Goal: Book appointment/travel/reservation

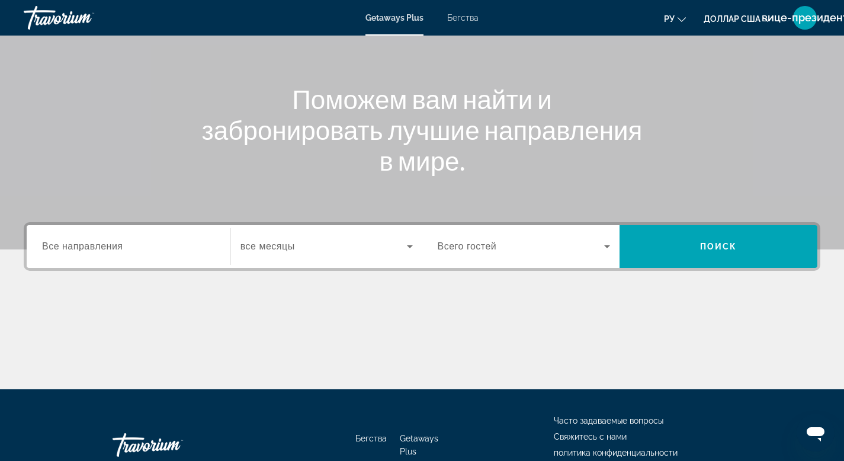
scroll to position [179, 0]
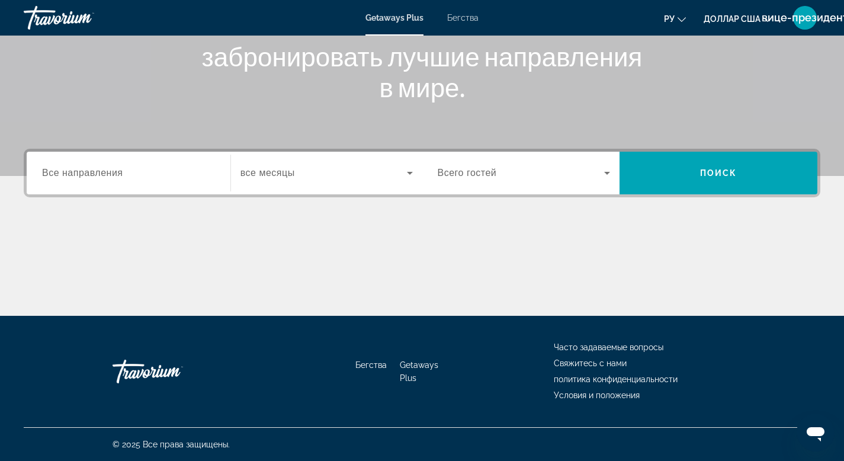
click at [198, 176] on input "Destination Все направления" at bounding box center [128, 173] width 173 height 14
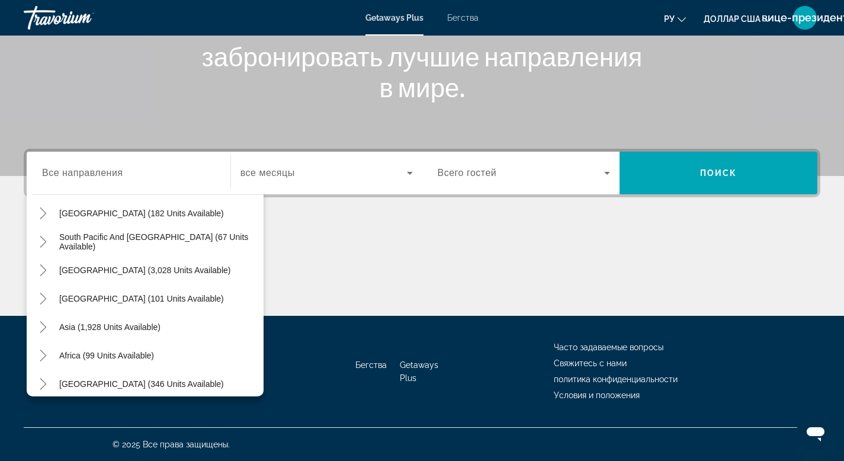
scroll to position [192, 0]
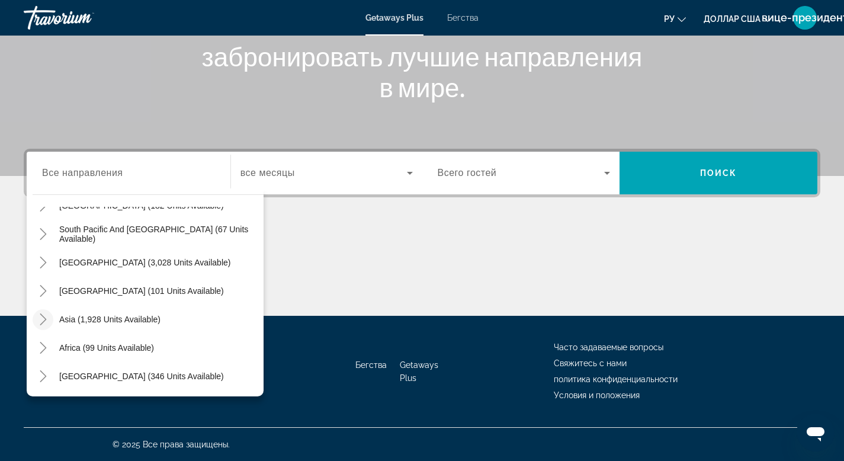
click at [43, 316] on icon "Toggle Asia (1,928 units available)" at bounding box center [43, 319] width 12 height 12
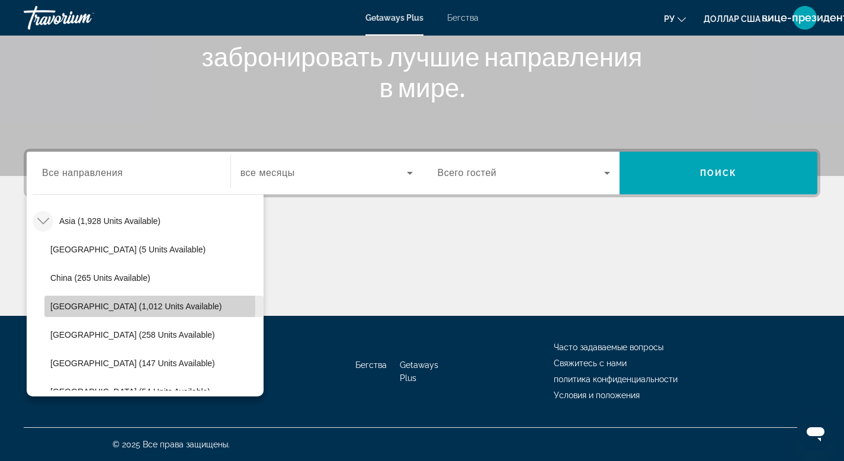
click at [82, 306] on span "[GEOGRAPHIC_DATA] (1,012 units available)" at bounding box center [135, 306] width 171 height 9
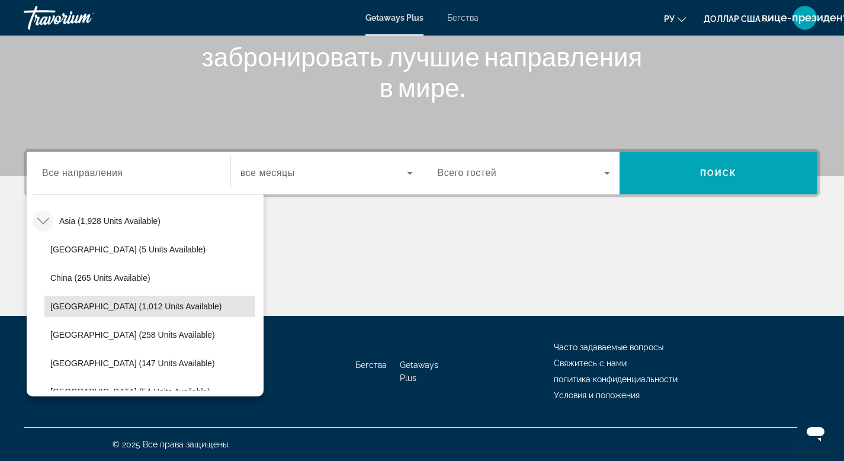
type input "**********"
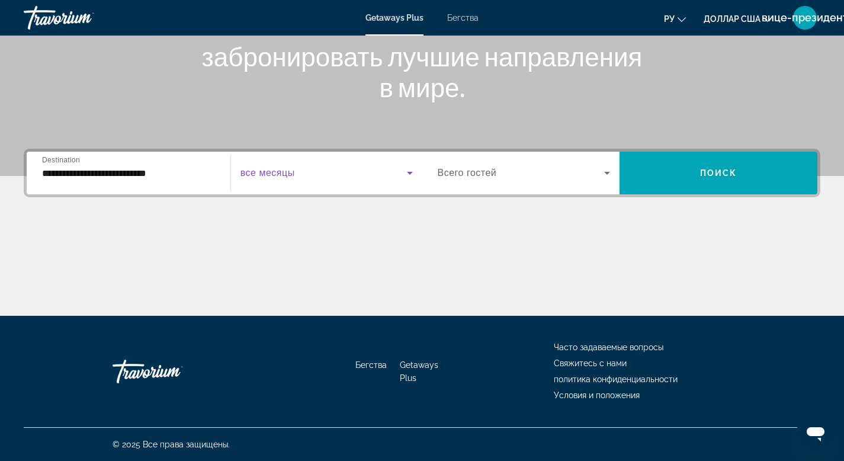
click at [409, 173] on icon "Виджет поиска" at bounding box center [410, 173] width 6 height 3
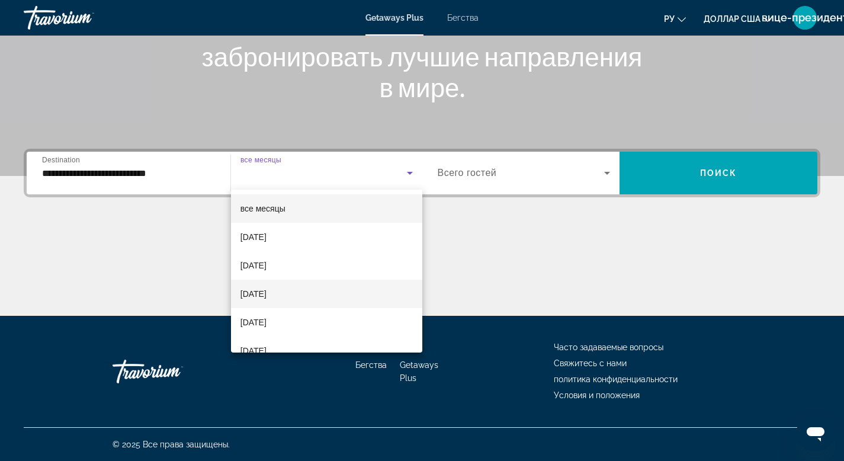
click at [257, 293] on font "[DATE]" at bounding box center [254, 293] width 26 height 9
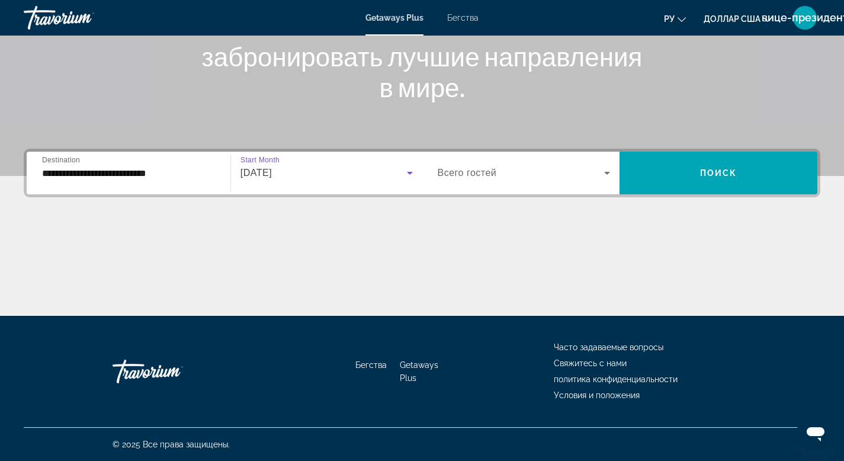
click at [610, 172] on icon "Виджет поиска" at bounding box center [607, 173] width 14 height 14
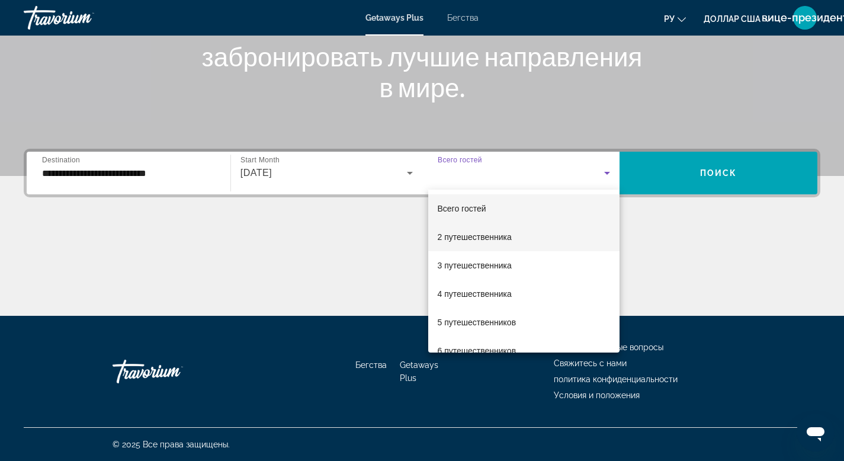
click at [467, 240] on font "2 путешественника" at bounding box center [475, 236] width 74 height 9
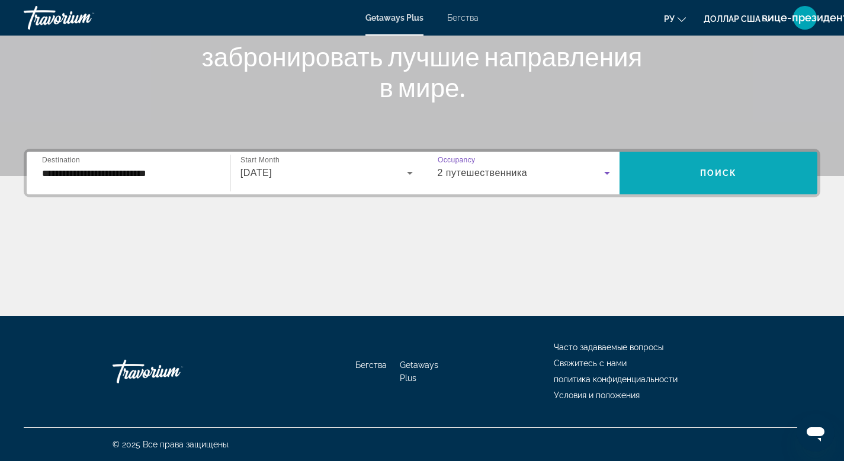
click at [723, 173] on span "Поиск" at bounding box center [718, 172] width 37 height 9
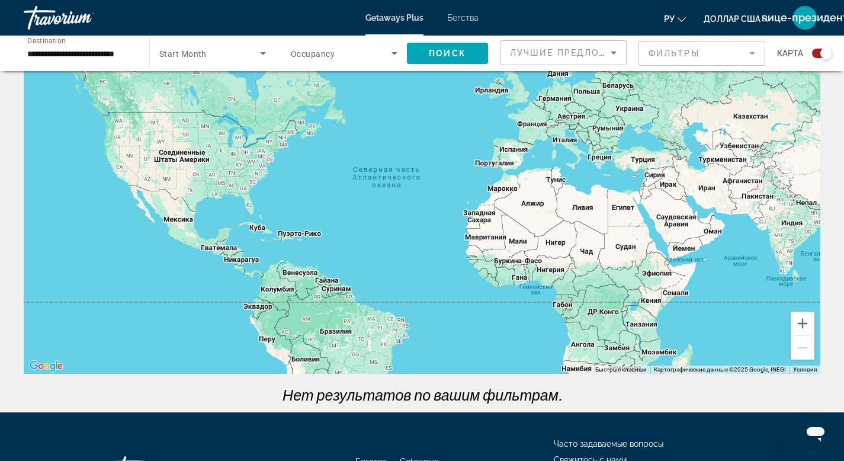
scroll to position [73, 0]
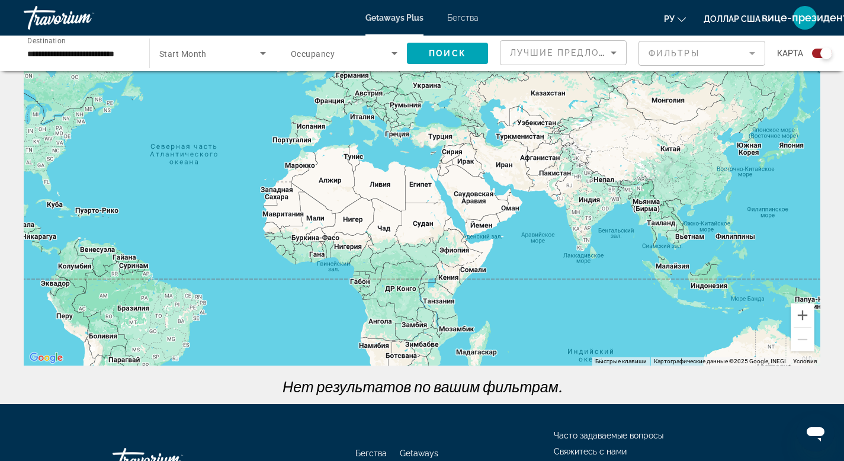
drag, startPoint x: 543, startPoint y: 222, endPoint x: 347, endPoint y: 206, distance: 196.8
click at [347, 206] on div "Основное содержание" at bounding box center [422, 187] width 797 height 355
click at [140, 55] on div "**********" at bounding box center [81, 54] width 126 height 34
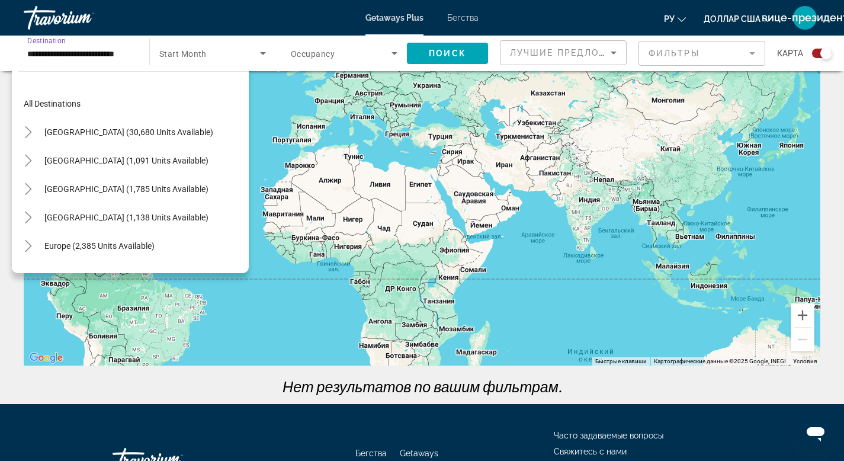
scroll to position [298, 0]
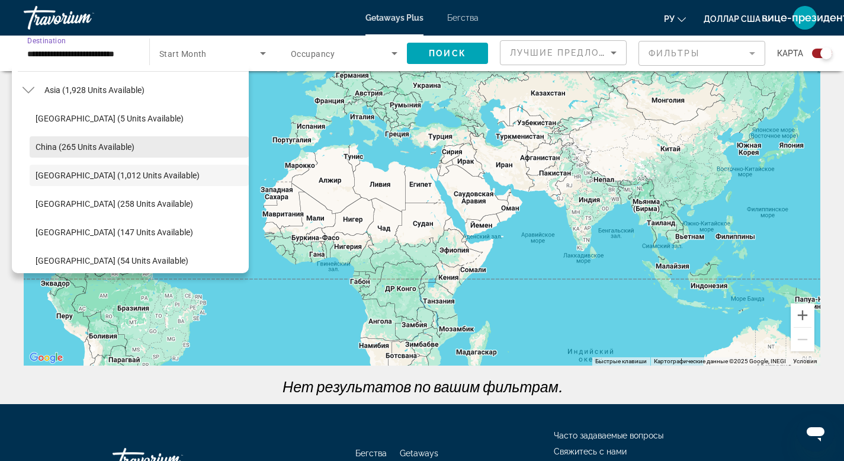
click at [113, 142] on span "China (265 units available)" at bounding box center [85, 146] width 99 height 9
type input "**********"
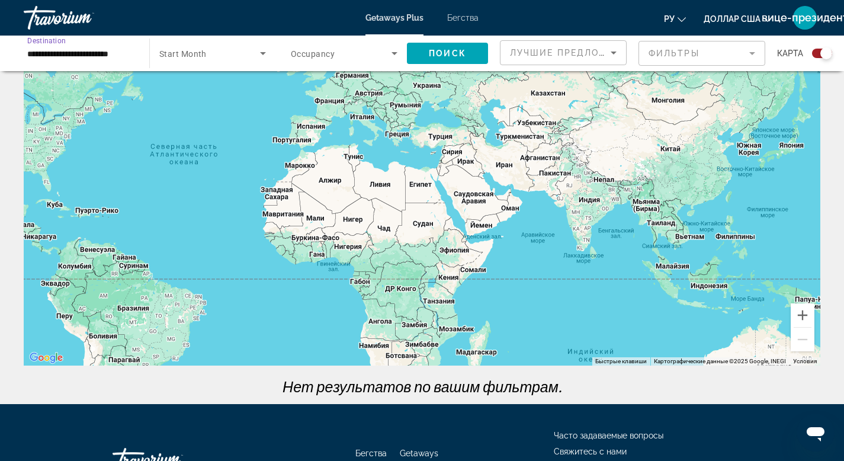
click at [262, 53] on icon "Search widget" at bounding box center [263, 53] width 6 height 3
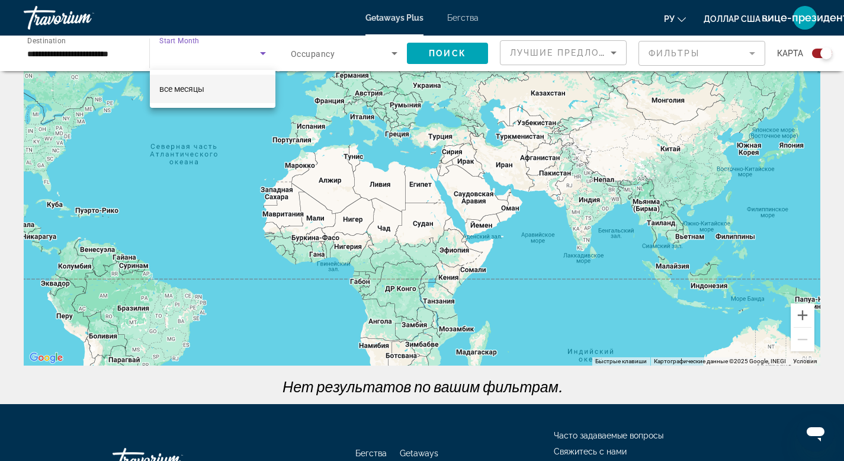
click at [444, 50] on div at bounding box center [422, 230] width 844 height 461
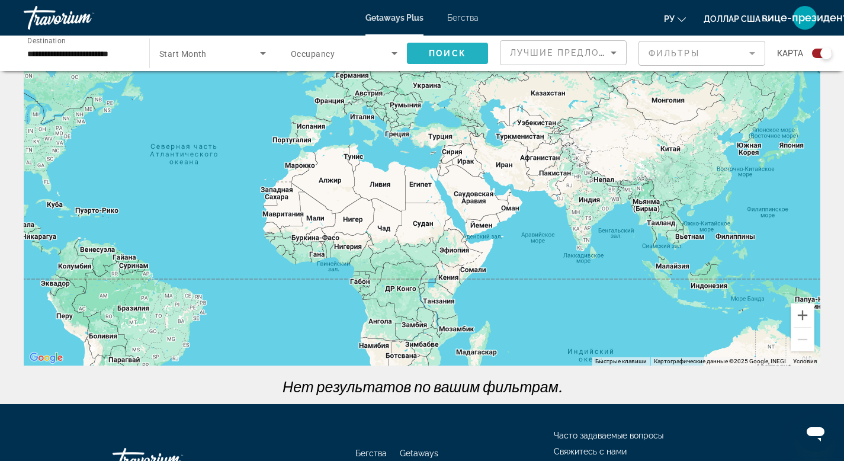
click at [444, 50] on span "Поиск" at bounding box center [447, 53] width 37 height 9
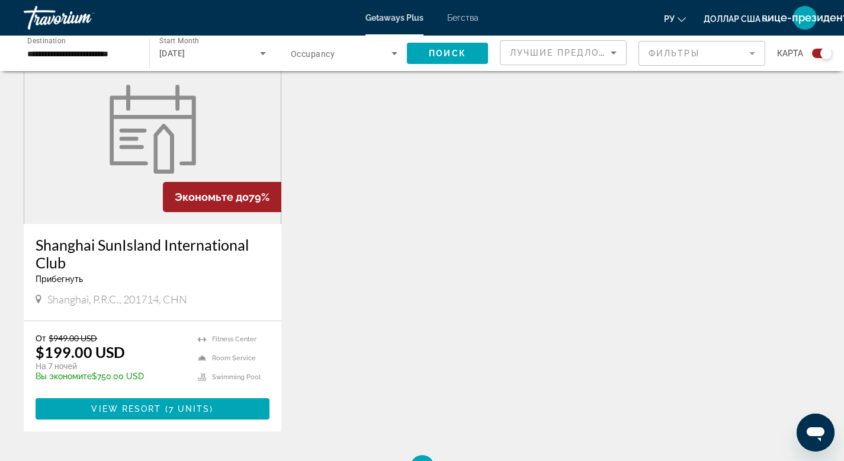
scroll to position [448, 0]
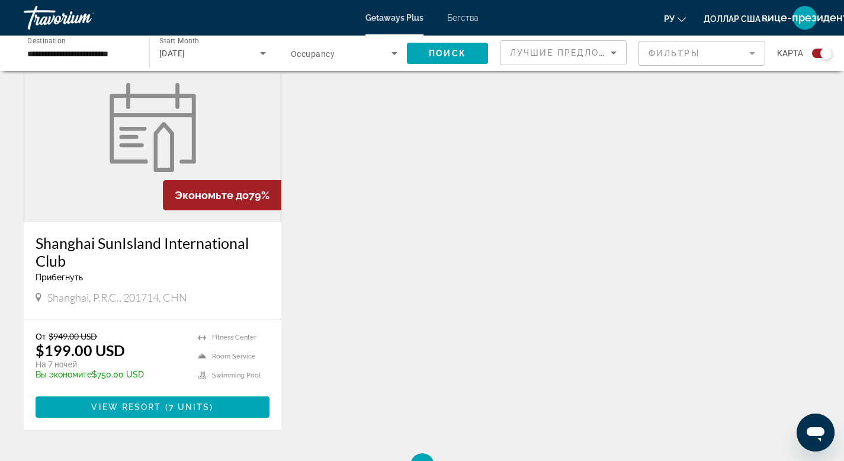
click at [133, 245] on h3 "Shanghai SunIsland International Club" at bounding box center [153, 252] width 234 height 36
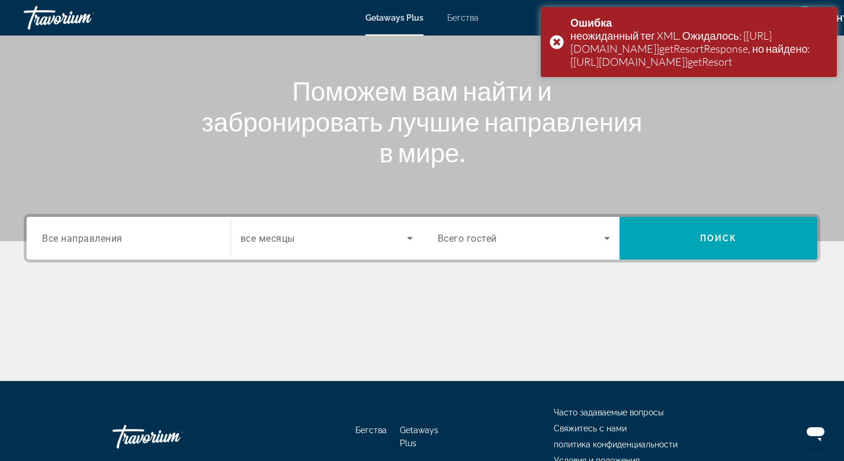
scroll to position [97, 0]
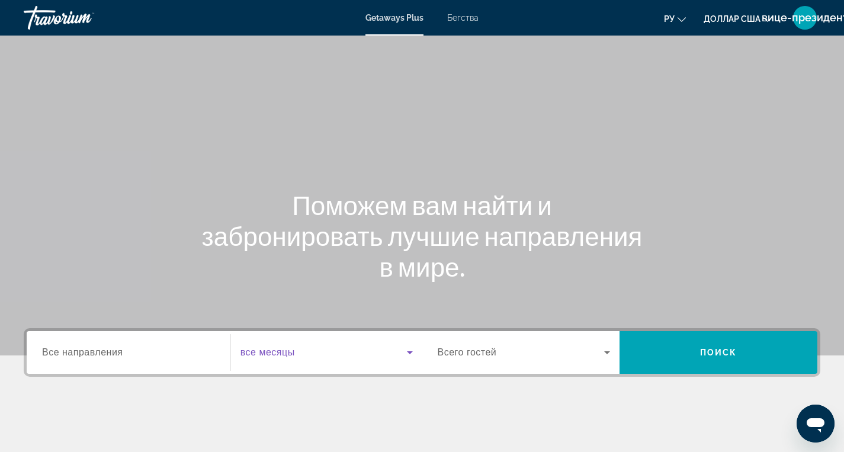
click at [411, 350] on icon "Виджет поиска" at bounding box center [410, 352] width 14 height 14
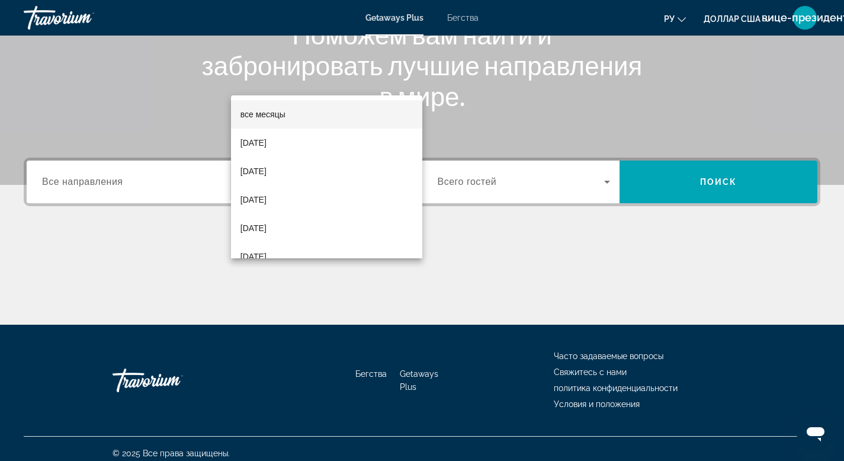
scroll to position [179, 0]
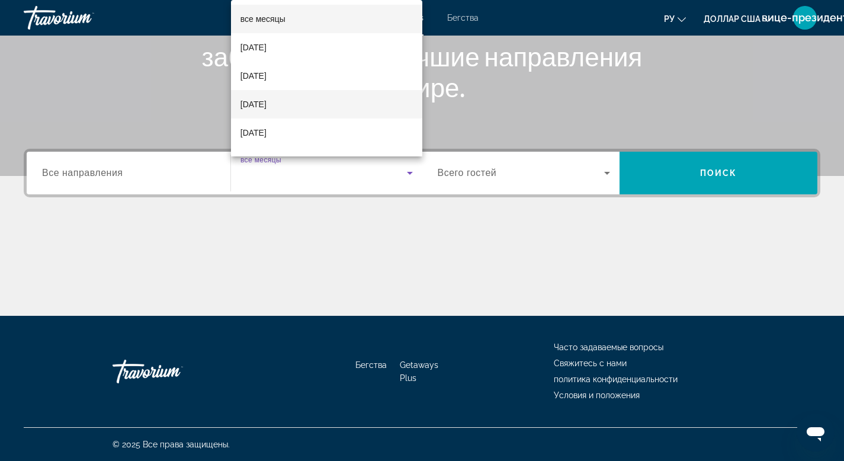
click at [267, 100] on font "[DATE]" at bounding box center [254, 104] width 26 height 9
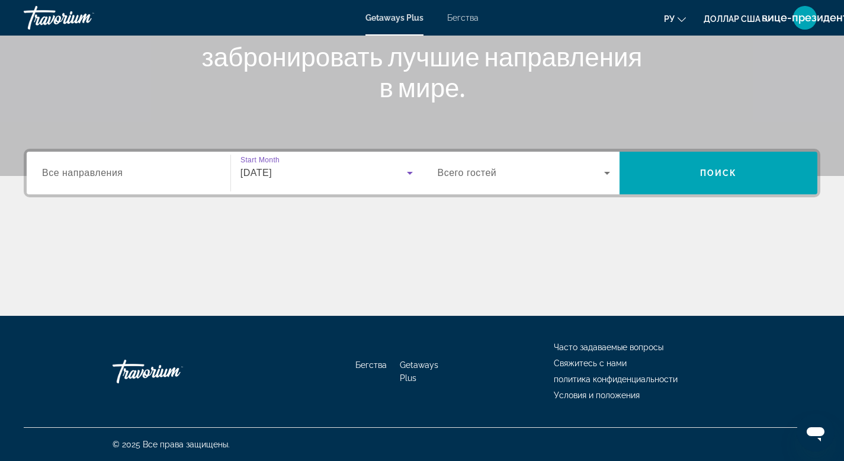
click at [608, 172] on icon "Виджет поиска" at bounding box center [607, 173] width 6 height 3
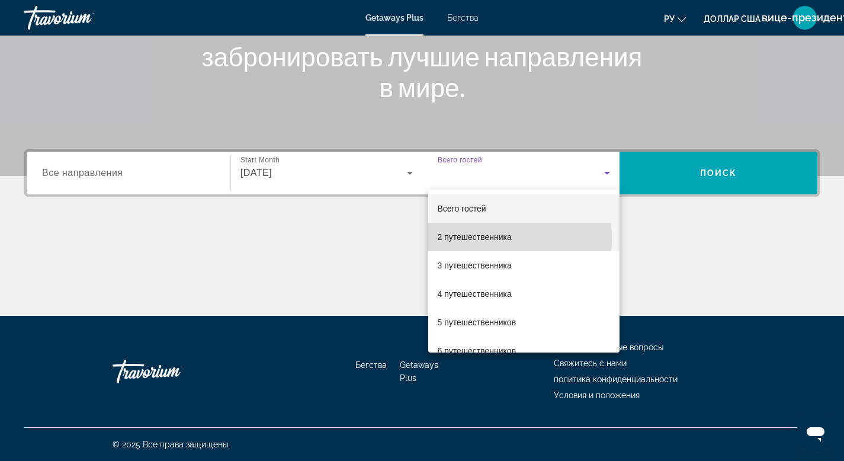
click at [472, 238] on font "2 путешественника" at bounding box center [475, 236] width 74 height 9
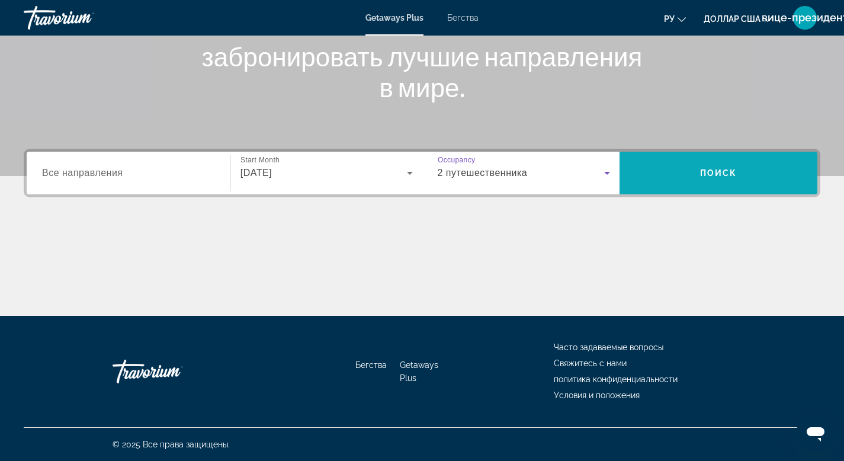
click at [724, 177] on span "Поиск" at bounding box center [718, 172] width 37 height 9
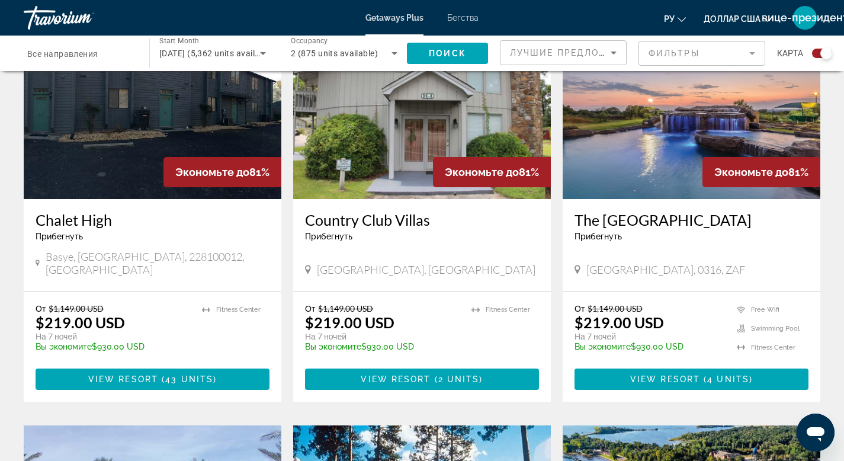
scroll to position [469, 0]
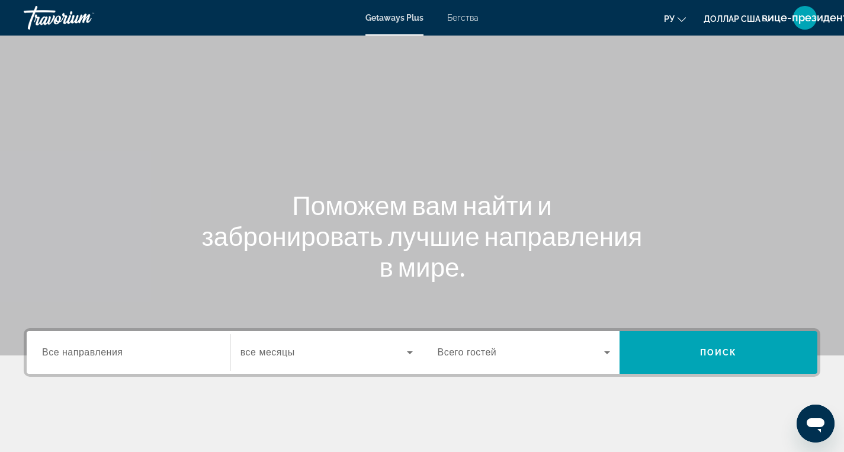
click at [202, 357] on input "Destination Все направления" at bounding box center [128, 353] width 173 height 14
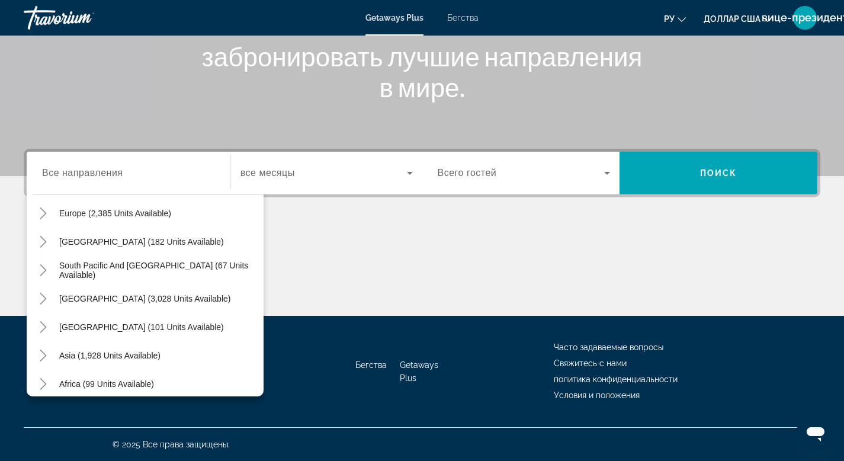
scroll to position [177, 0]
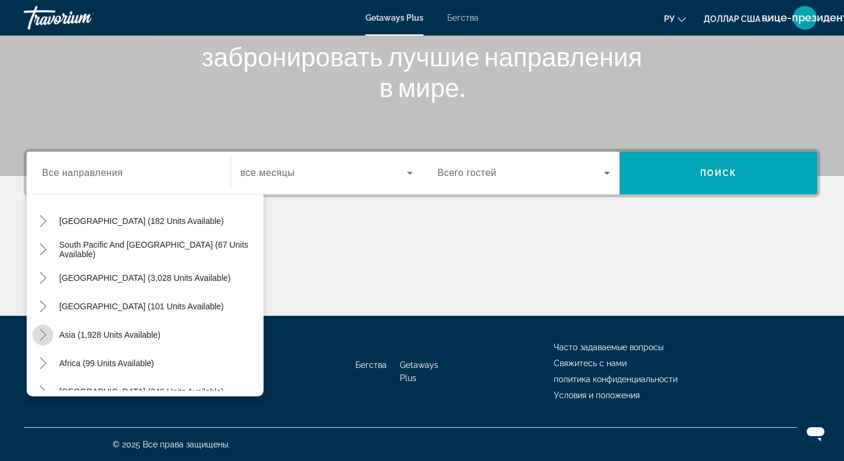
click at [45, 336] on icon "Toggle Asia (1,928 units available)" at bounding box center [43, 335] width 12 height 12
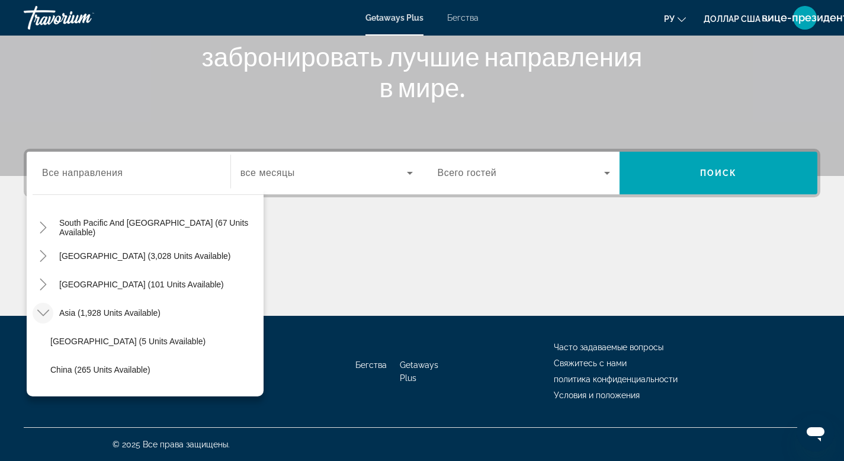
scroll to position [216, 0]
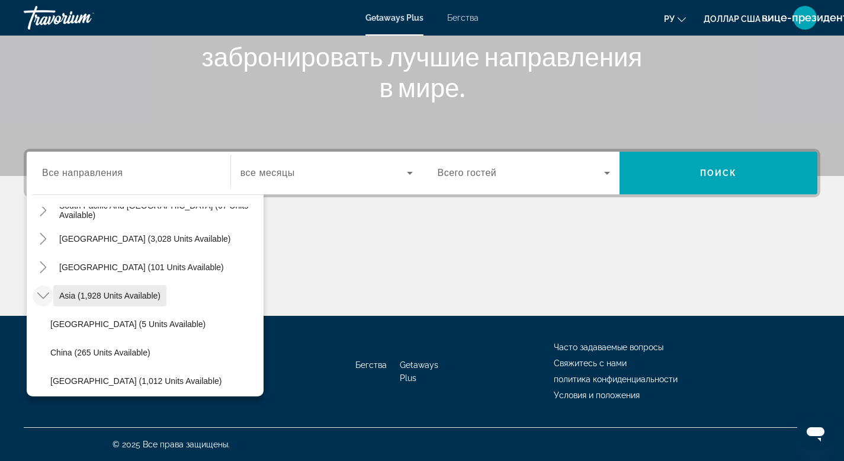
click at [75, 296] on span "Asia (1,928 units available)" at bounding box center [109, 295] width 101 height 9
type input "**********"
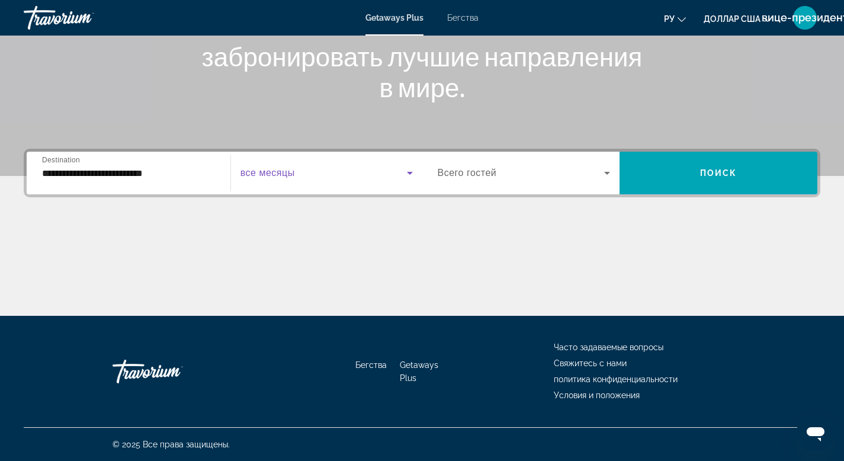
click at [411, 172] on icon "Виджет поиска" at bounding box center [410, 173] width 6 height 3
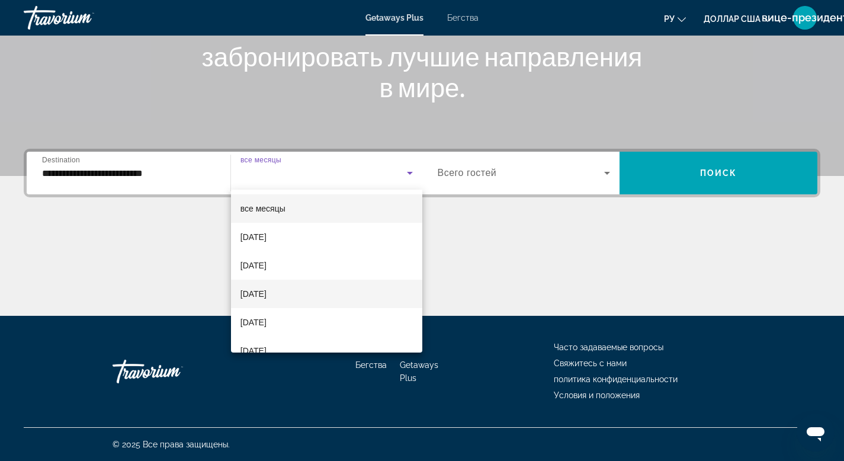
click at [267, 295] on font "[DATE]" at bounding box center [254, 293] width 26 height 9
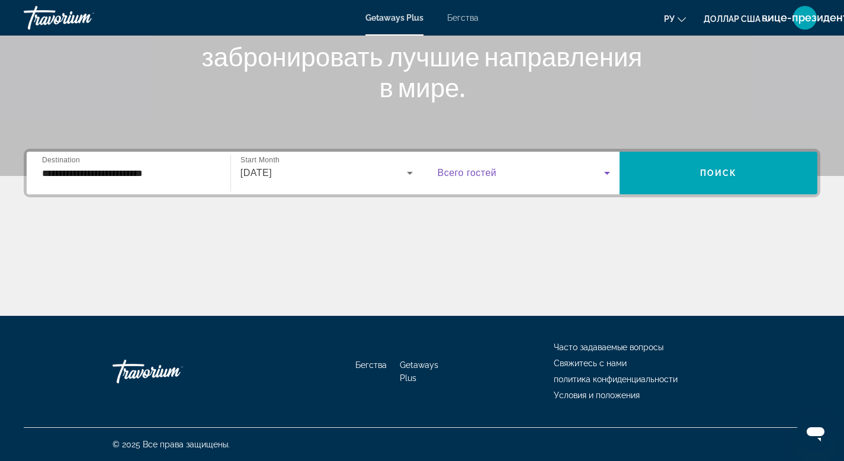
click at [610, 173] on icon "Виджет поиска" at bounding box center [607, 173] width 14 height 14
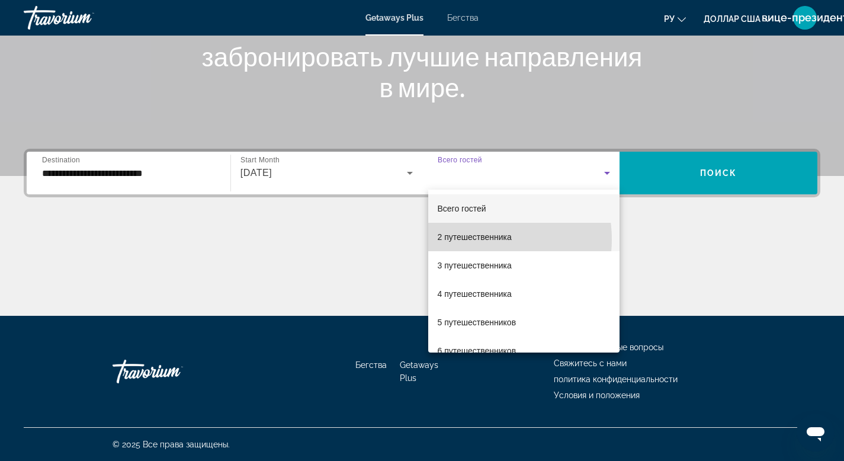
click at [474, 239] on font "2 путешественника" at bounding box center [475, 236] width 74 height 9
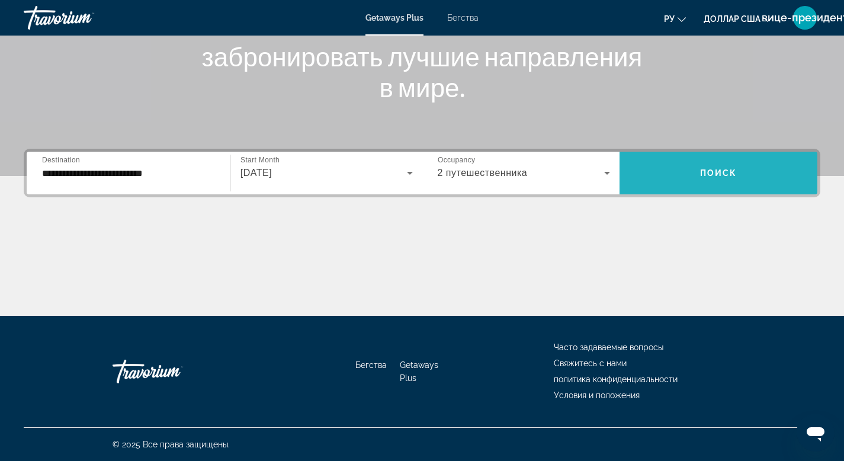
click at [695, 169] on span "Виджет поиска" at bounding box center [719, 173] width 198 height 28
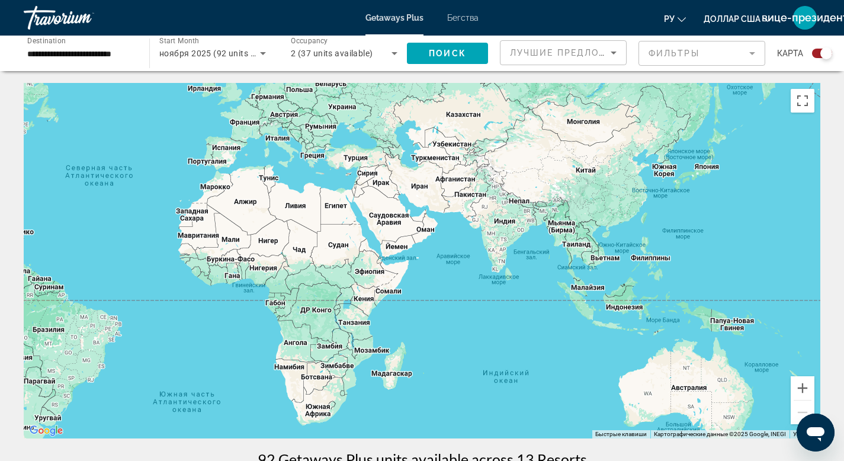
drag, startPoint x: 651, startPoint y: 294, endPoint x: 361, endPoint y: 225, distance: 297.7
click at [361, 225] on div "Основное содержание" at bounding box center [422, 260] width 797 height 355
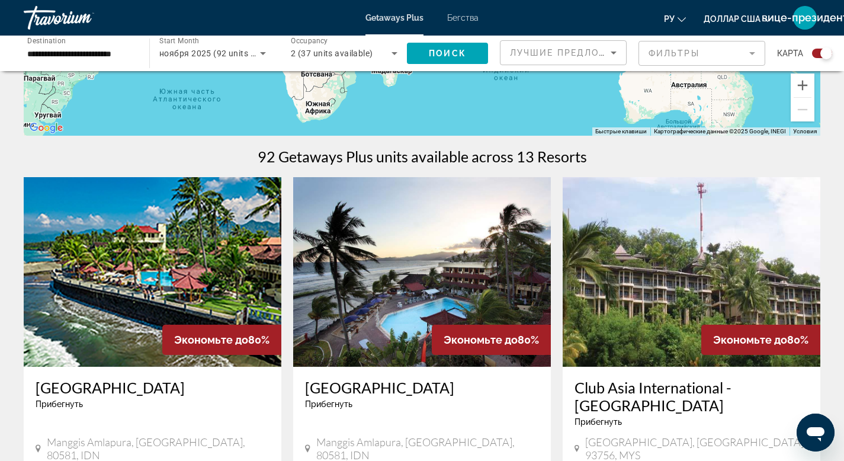
scroll to position [453, 0]
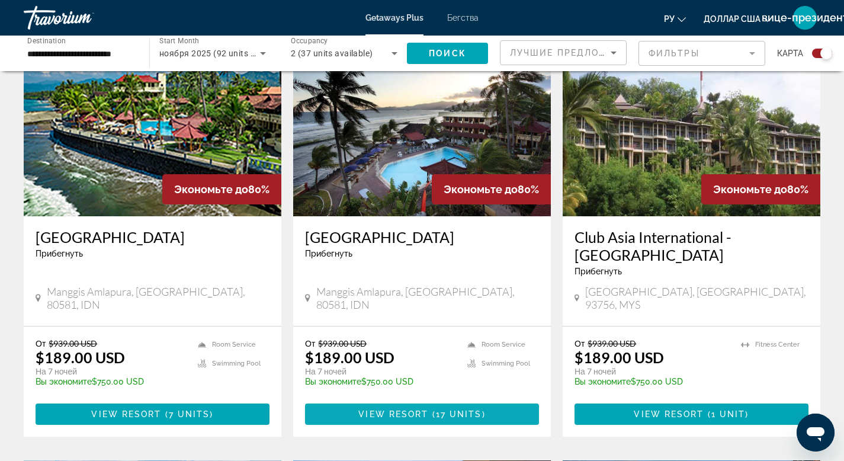
click at [390, 409] on span "View Resort" at bounding box center [393, 413] width 70 height 9
